Goal: Find specific page/section: Find specific page/section

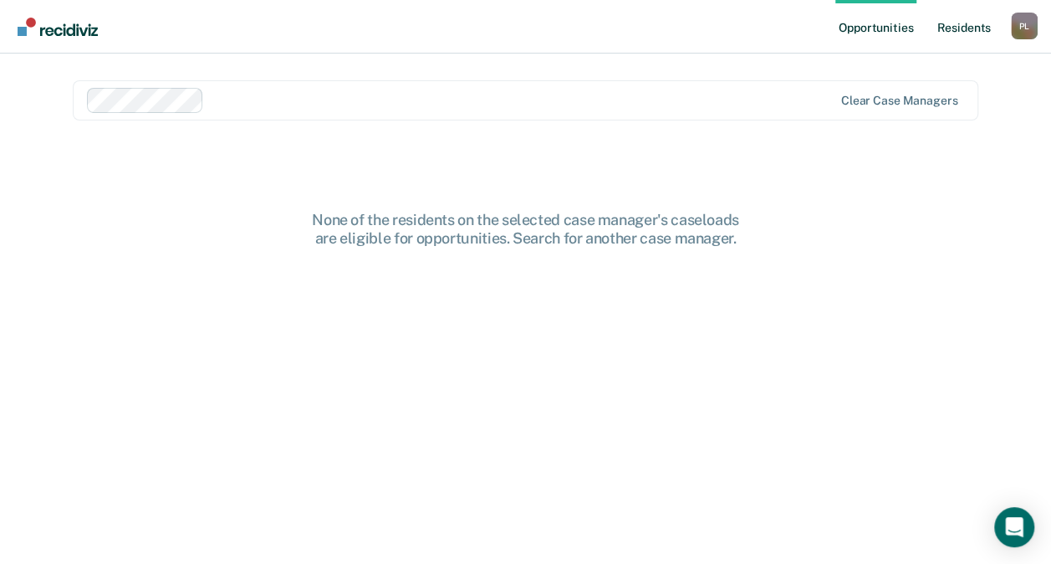
click at [955, 21] on link "Resident s" at bounding box center [963, 27] width 61 height 54
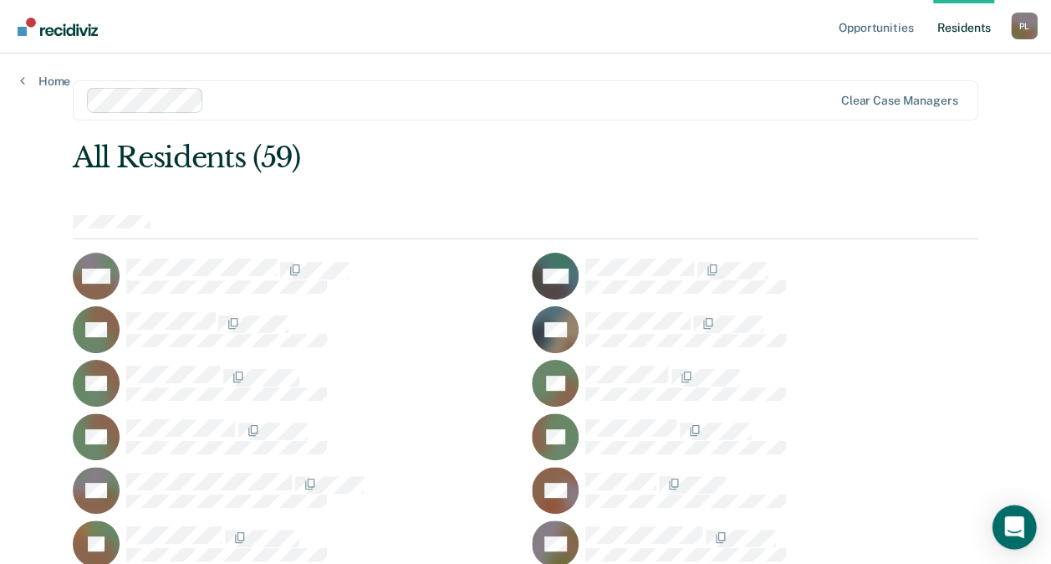
click at [1010, 515] on div "Open Intercom Messenger" at bounding box center [1015, 527] width 44 height 44
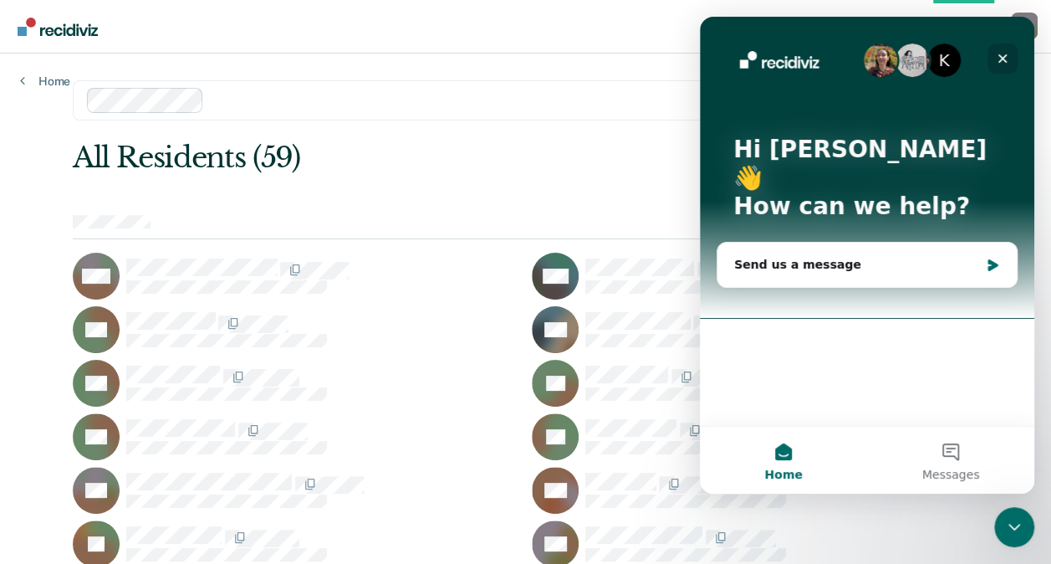
click at [1006, 54] on icon "Close" at bounding box center [1002, 58] width 13 height 13
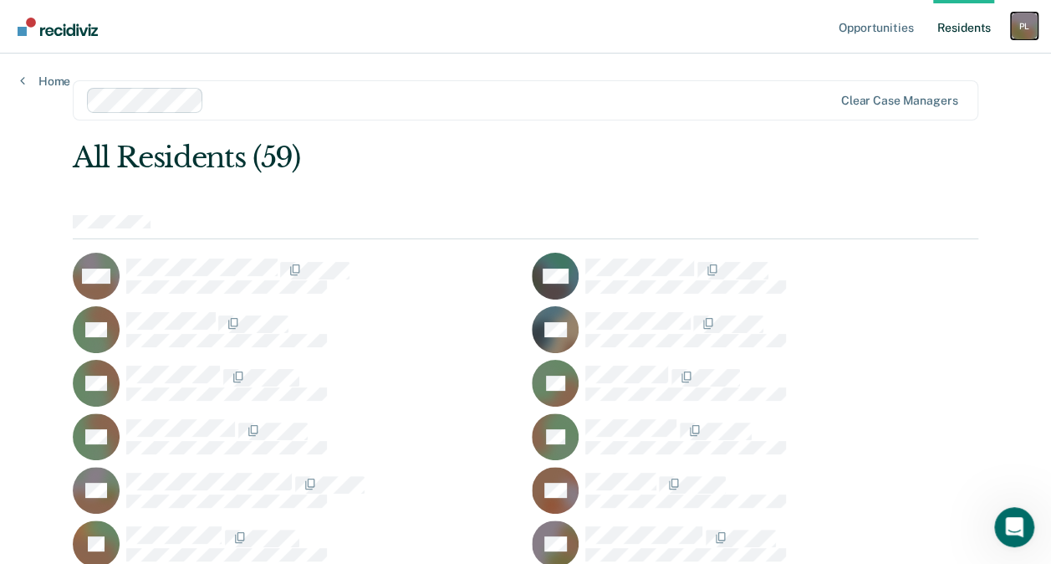
click at [1028, 25] on div "P L" at bounding box center [1024, 26] width 27 height 27
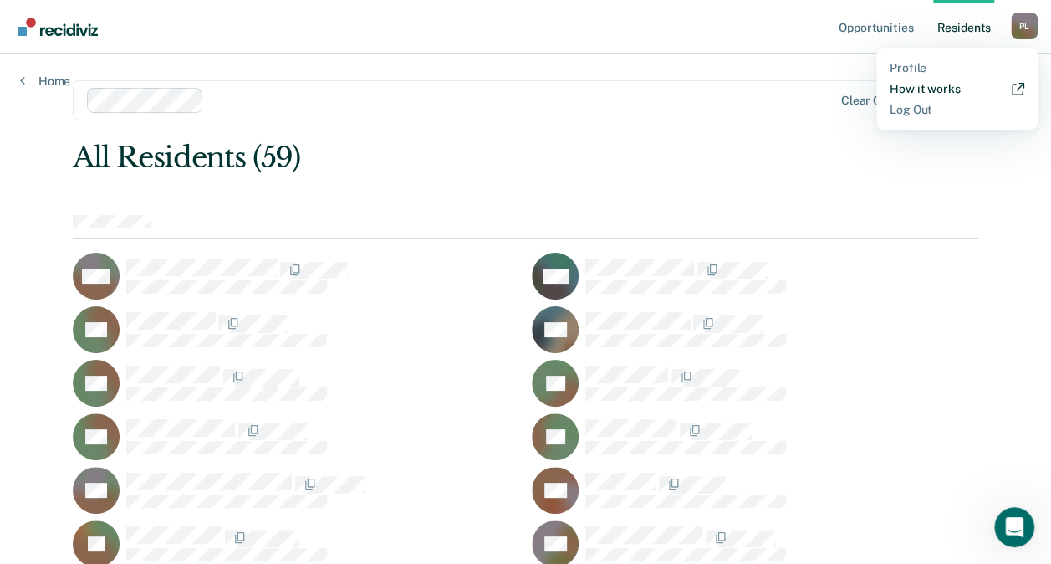
click at [945, 85] on link "How it works" at bounding box center [957, 89] width 135 height 14
